Goal: Task Accomplishment & Management: Manage account settings

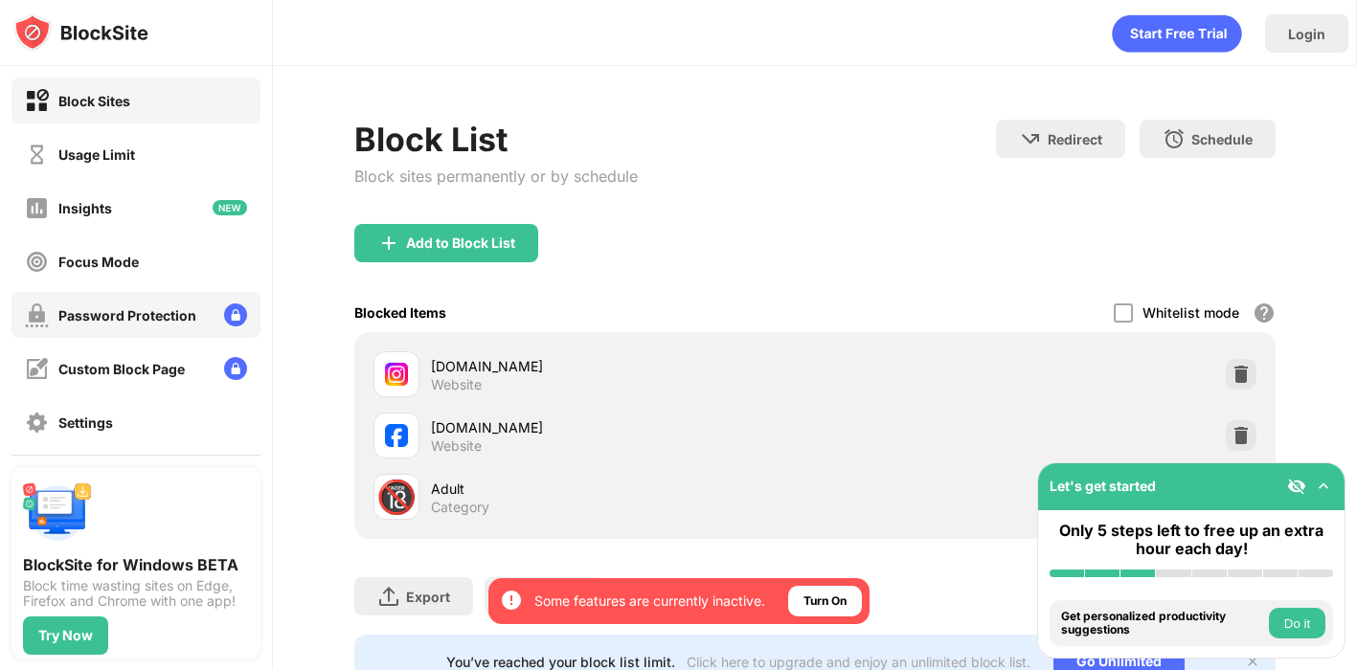
scroll to position [171, 0]
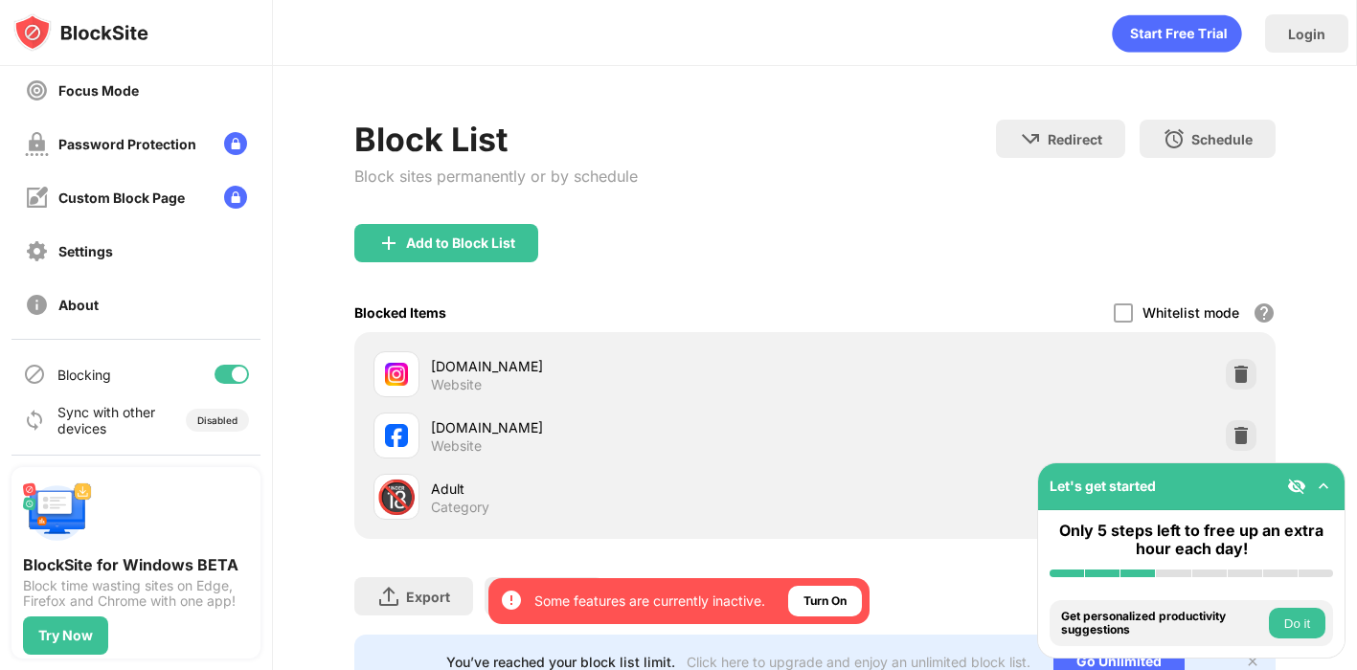
click at [228, 370] on div at bounding box center [231, 374] width 34 height 19
click at [236, 370] on div at bounding box center [231, 374] width 34 height 19
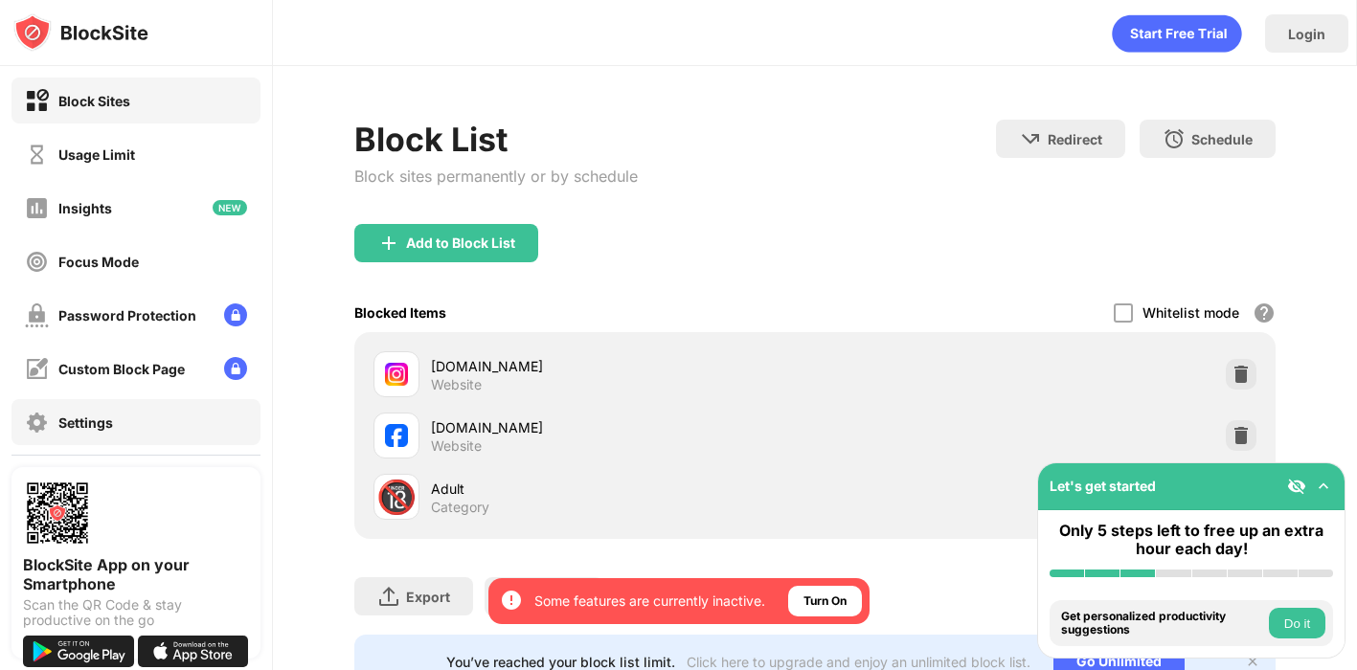
scroll to position [171, 0]
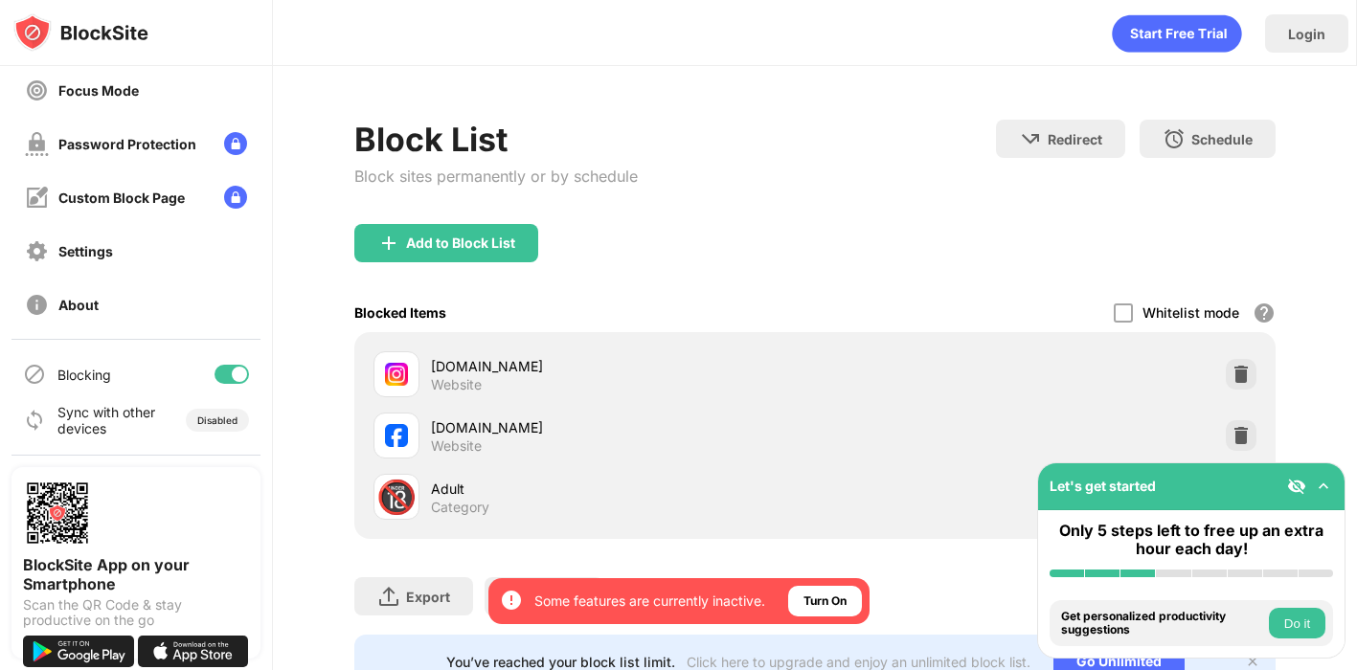
click at [226, 372] on div at bounding box center [231, 374] width 34 height 19
click at [230, 376] on div at bounding box center [223, 374] width 15 height 15
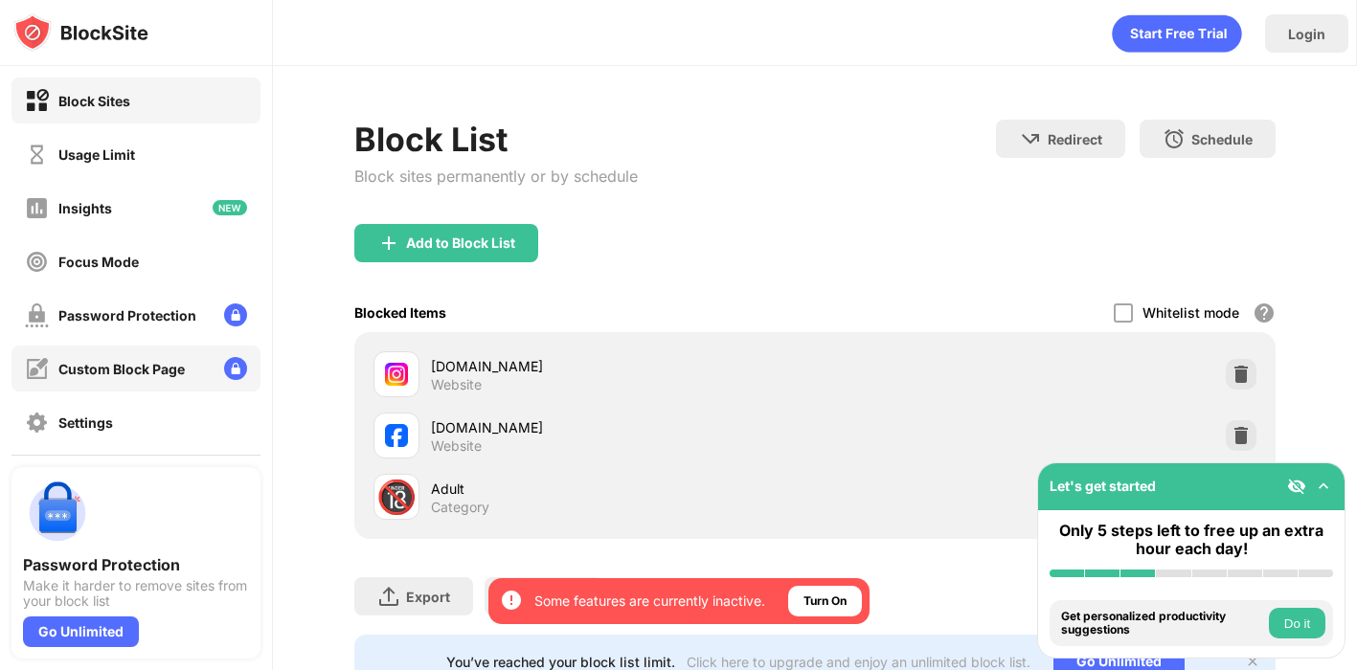
scroll to position [171, 0]
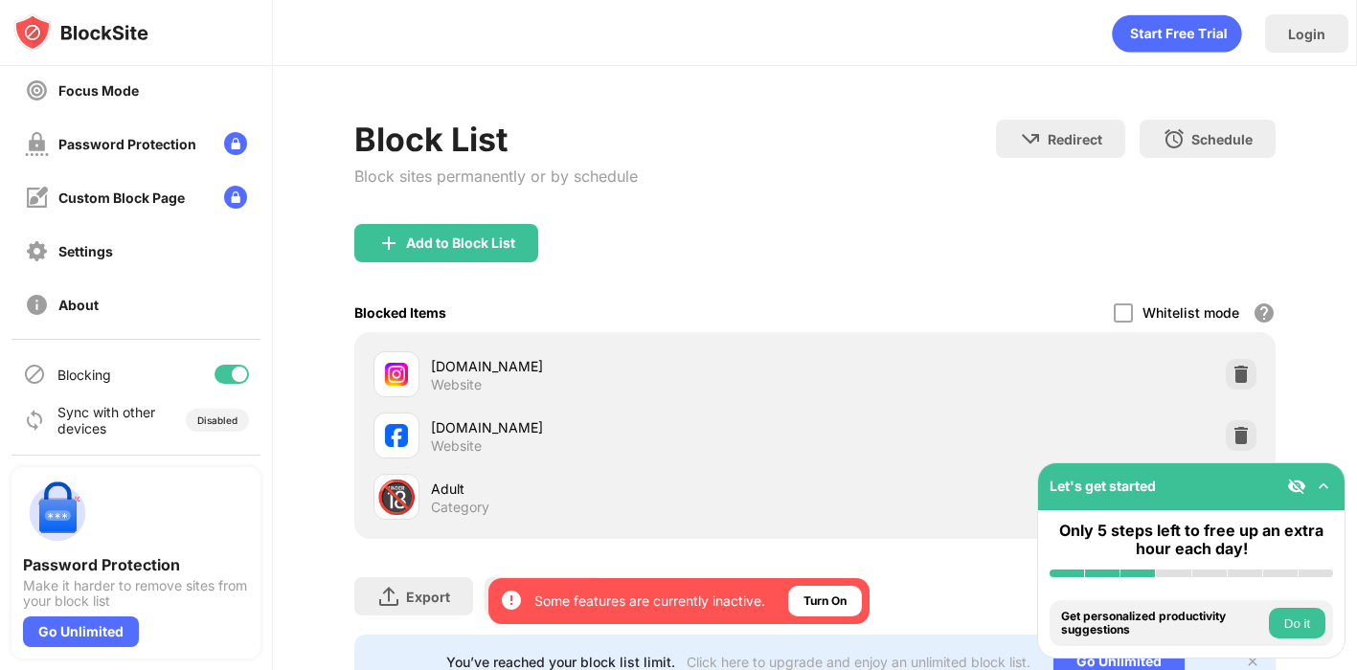
click at [228, 370] on div at bounding box center [231, 374] width 34 height 19
click at [220, 378] on div at bounding box center [223, 374] width 15 height 15
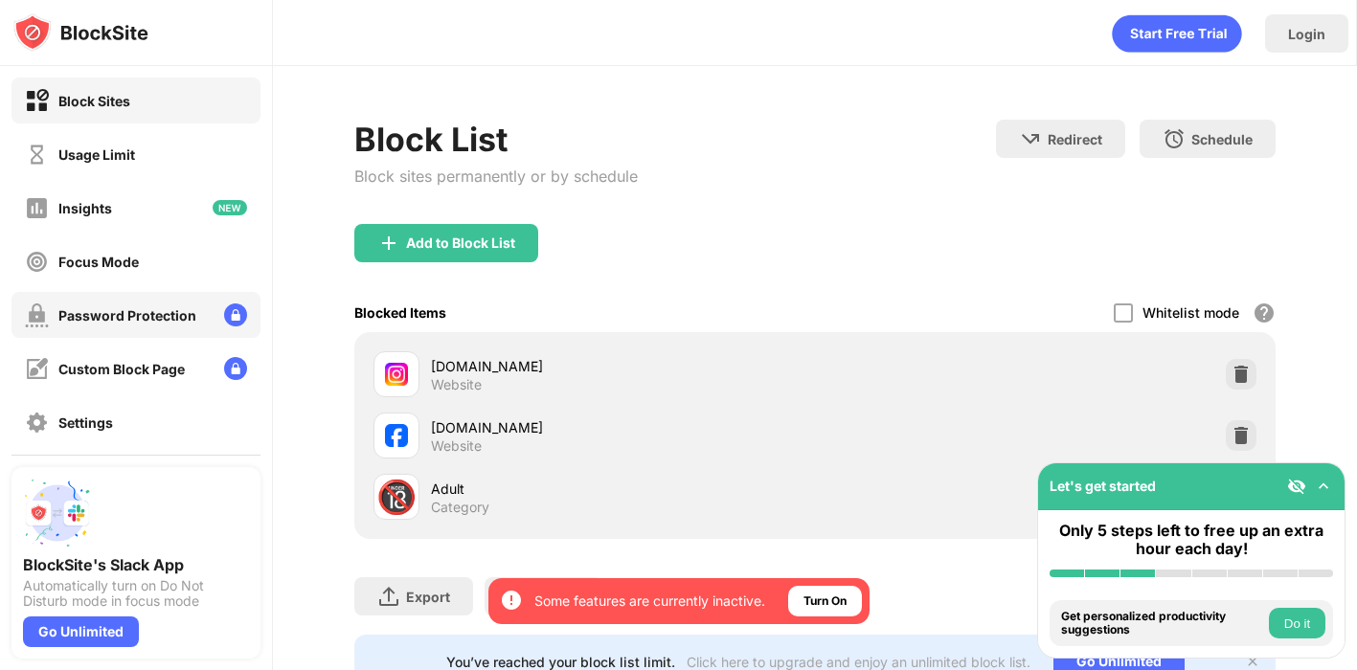
scroll to position [171, 0]
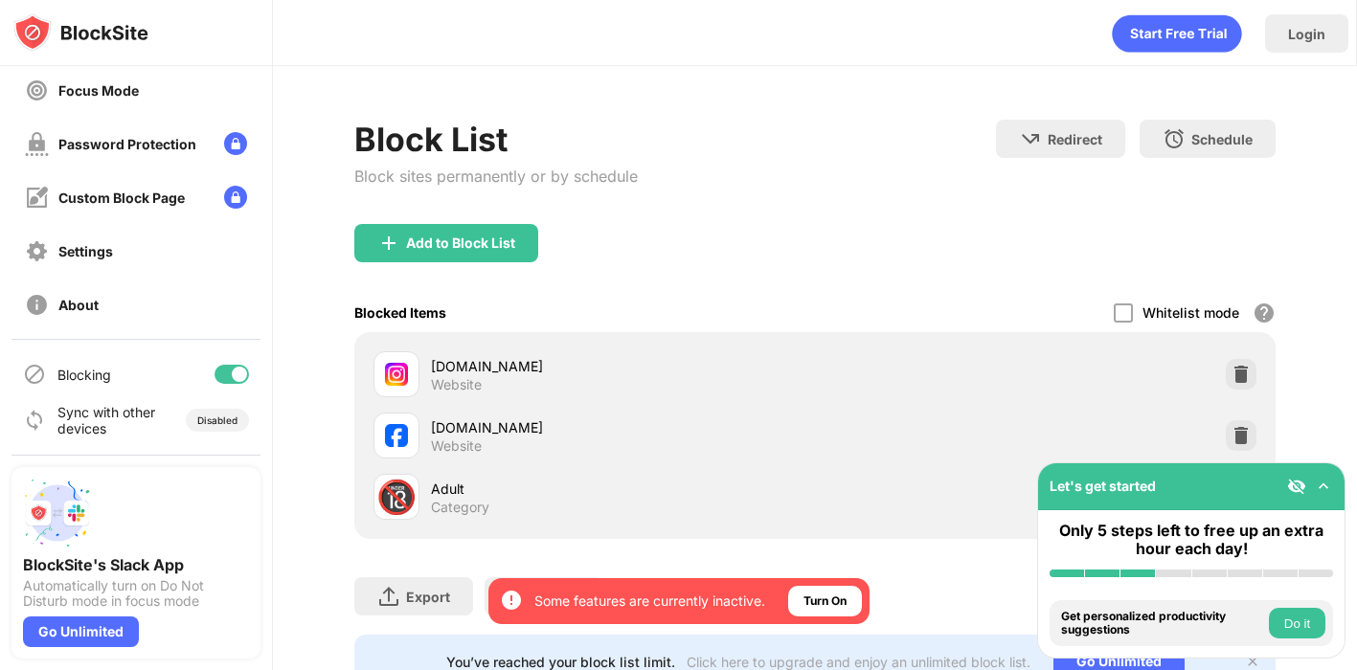
click at [223, 375] on div at bounding box center [231, 374] width 34 height 19
click at [236, 379] on div at bounding box center [231, 374] width 34 height 19
